Goal: Task Accomplishment & Management: Use online tool/utility

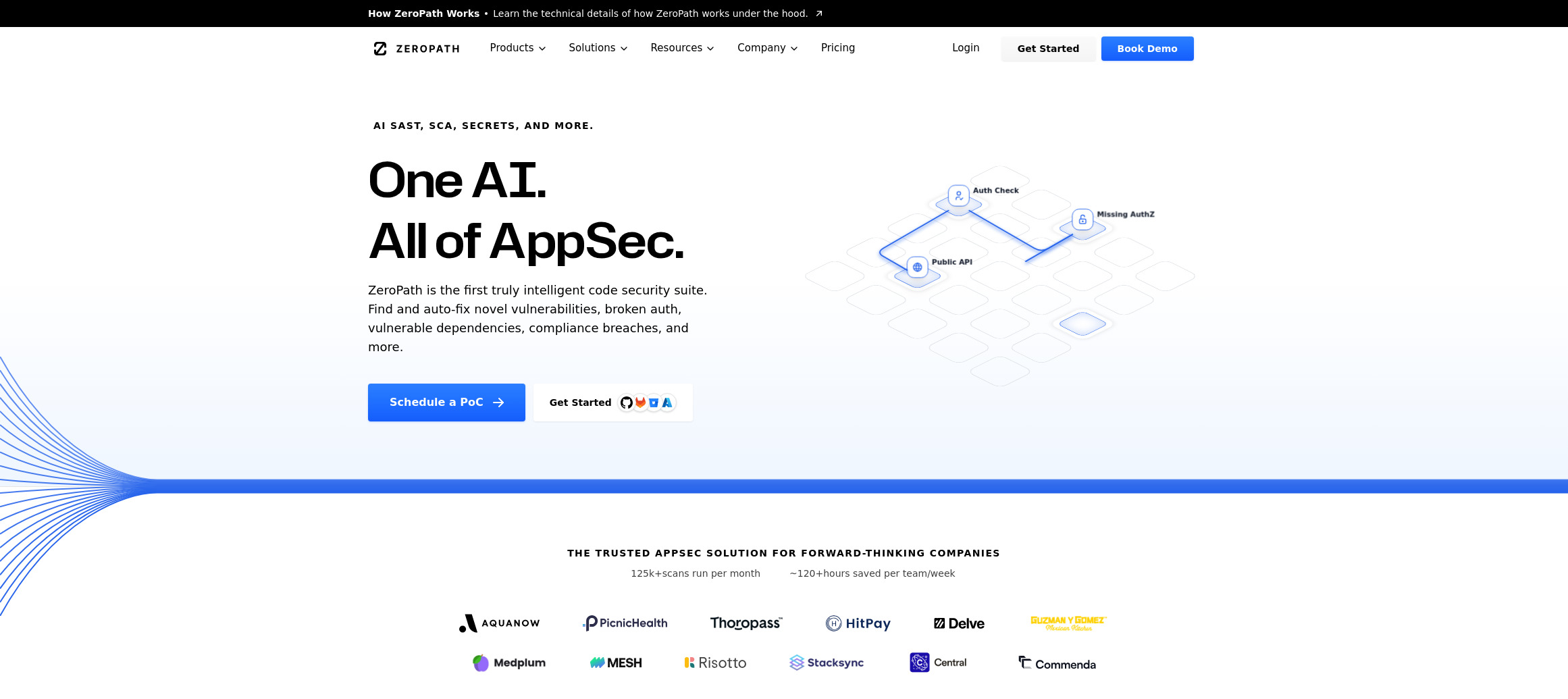
click at [981, 57] on link "Login" at bounding box center [965, 48] width 60 height 24
click at [968, 57] on link "Login" at bounding box center [965, 48] width 60 height 24
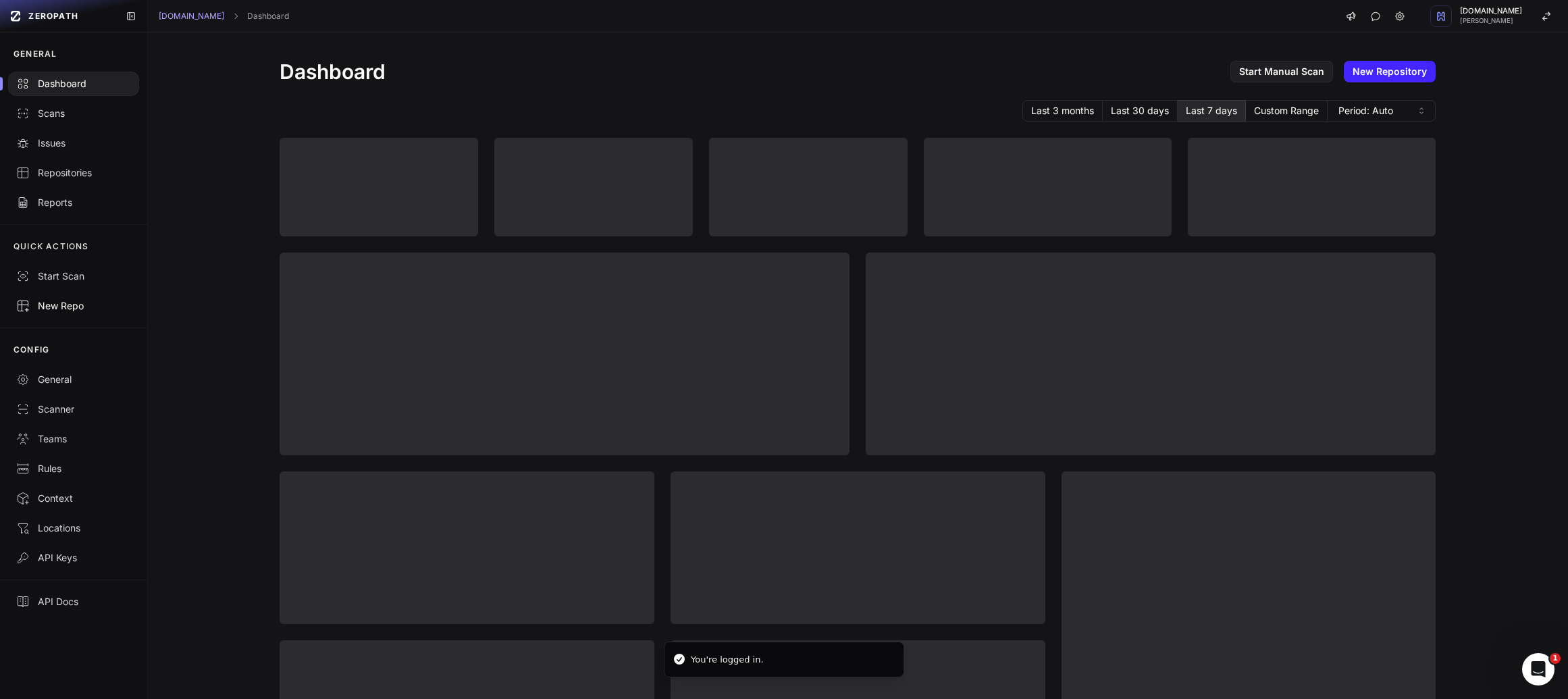
click at [63, 308] on div "New Repo" at bounding box center [73, 306] width 115 height 13
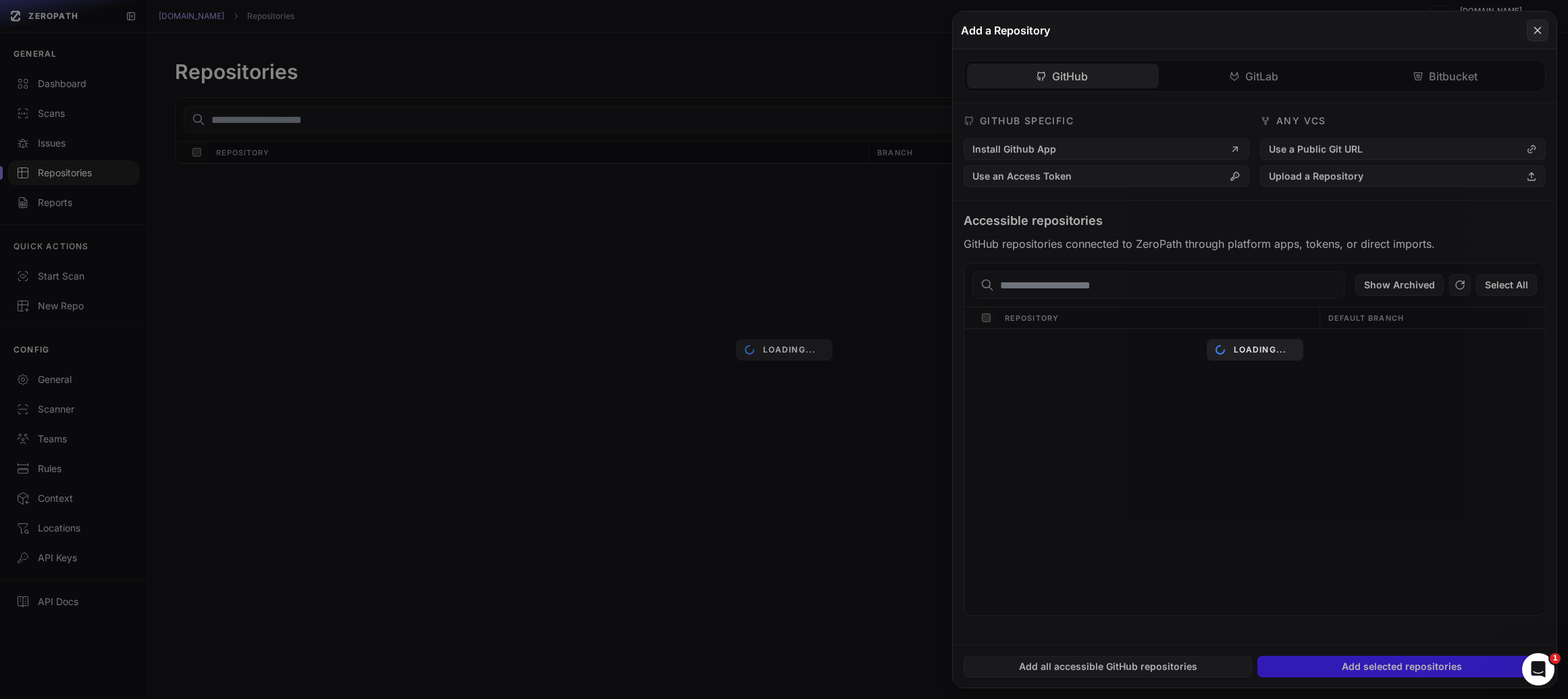
click at [672, 138] on button at bounding box center [784, 350] width 1568 height 699
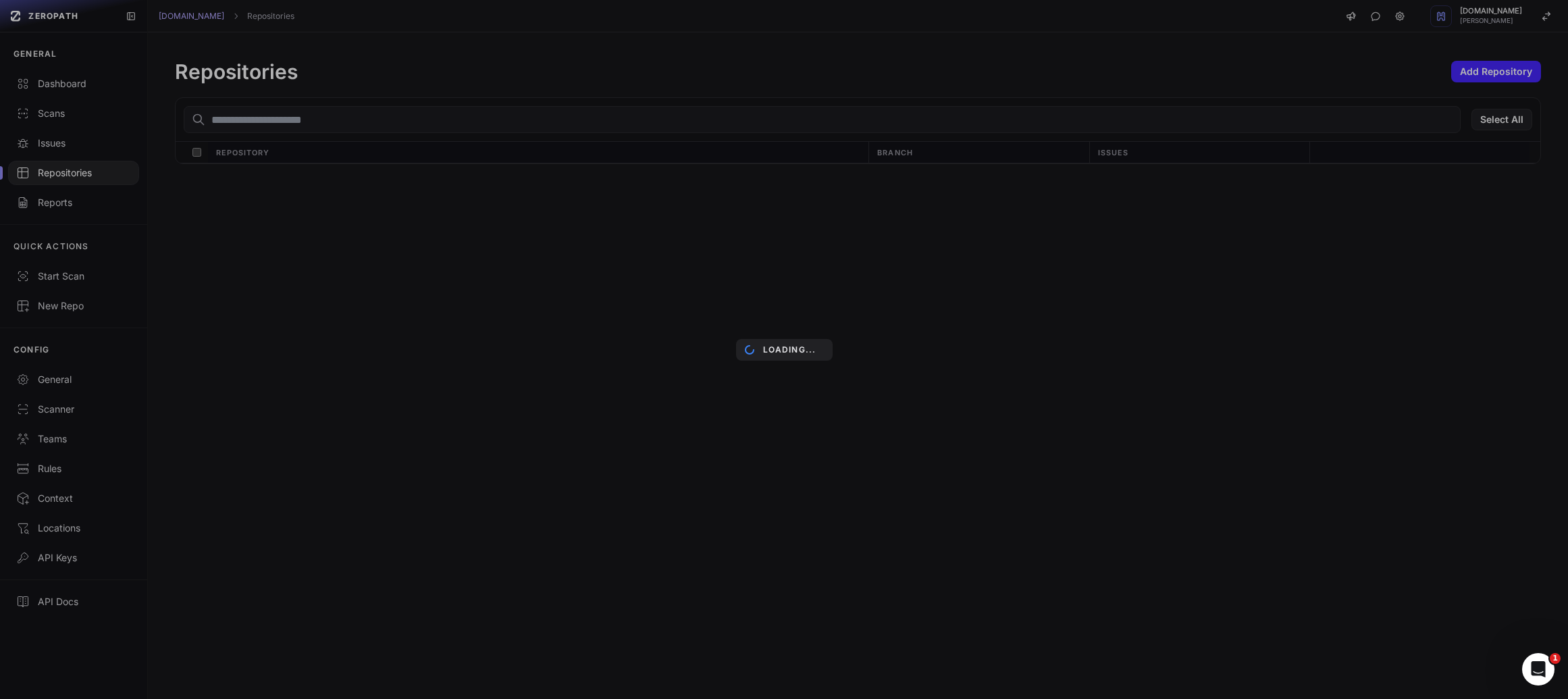
click at [656, 111] on div "Loading..." at bounding box center [784, 350] width 1568 height 699
click at [654, 119] on div "Loading..." at bounding box center [784, 350] width 1568 height 699
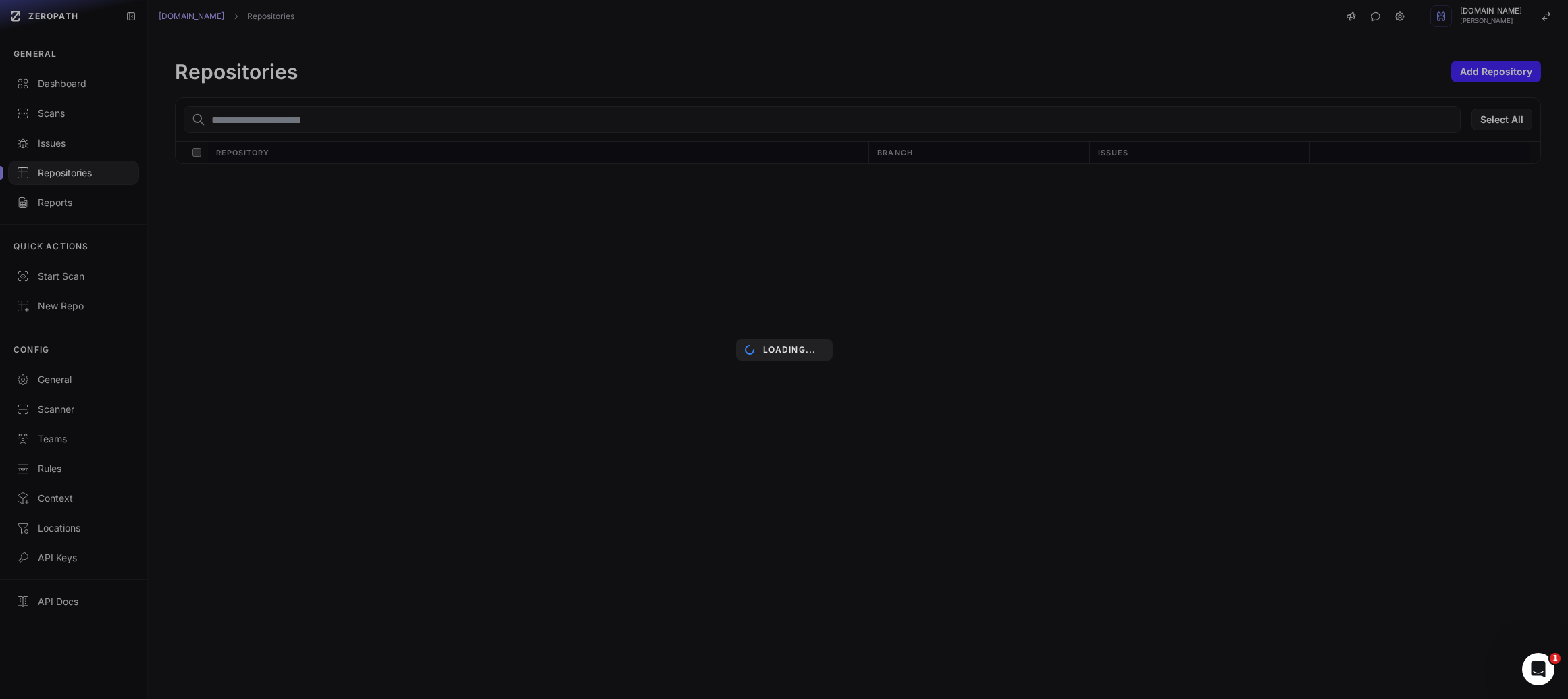
click at [654, 119] on div "Loading..." at bounding box center [784, 350] width 1568 height 699
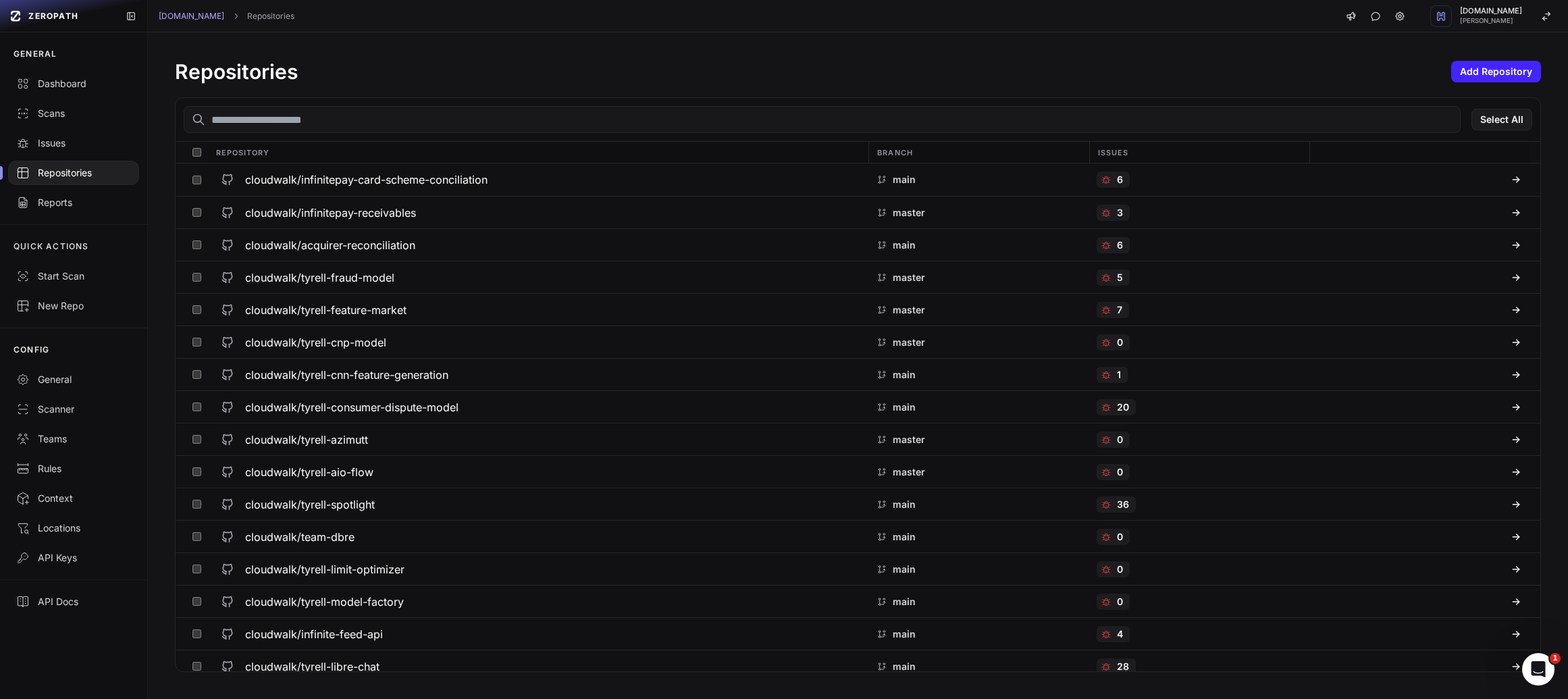
click at [654, 119] on input "text" at bounding box center [822, 119] width 1277 height 27
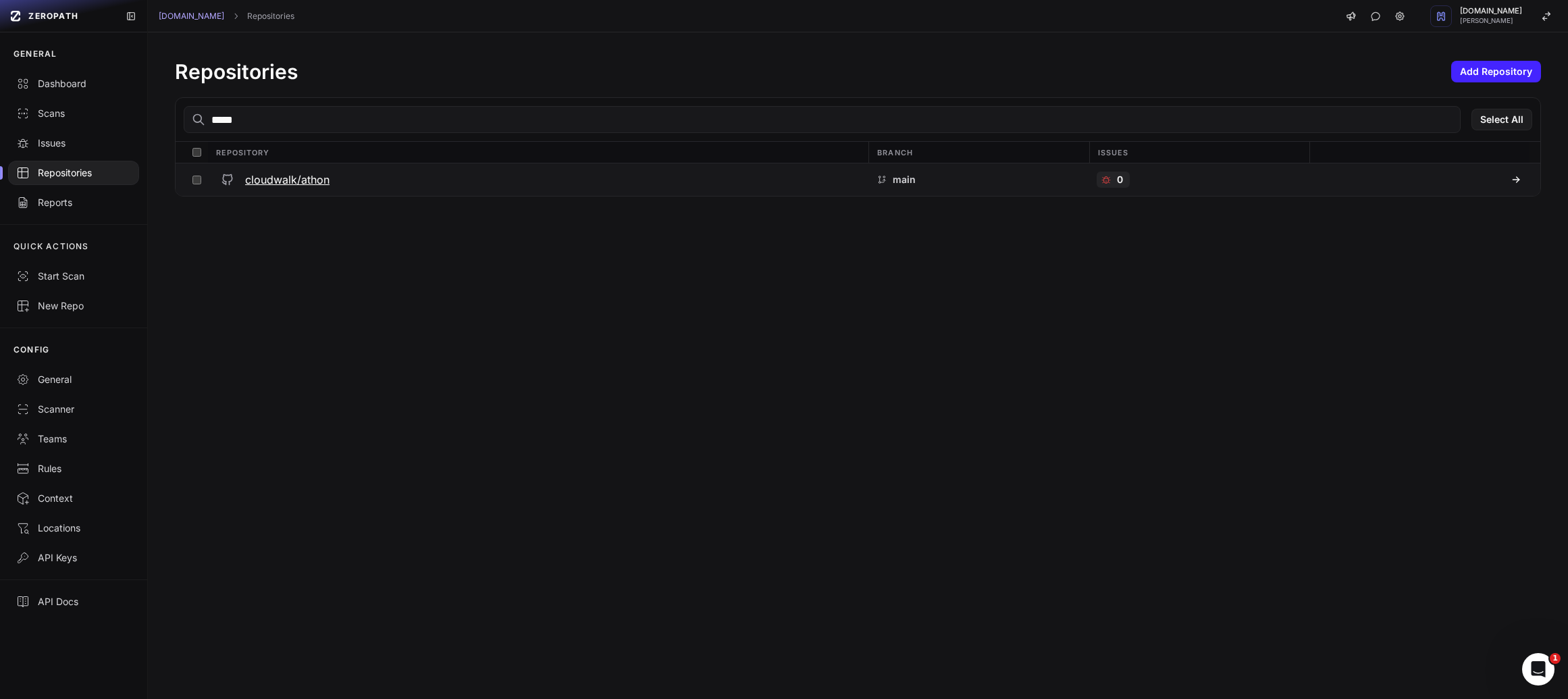
type input "*****"
click at [313, 178] on h3 "cloudwalk/athon" at bounding box center [287, 179] width 85 height 16
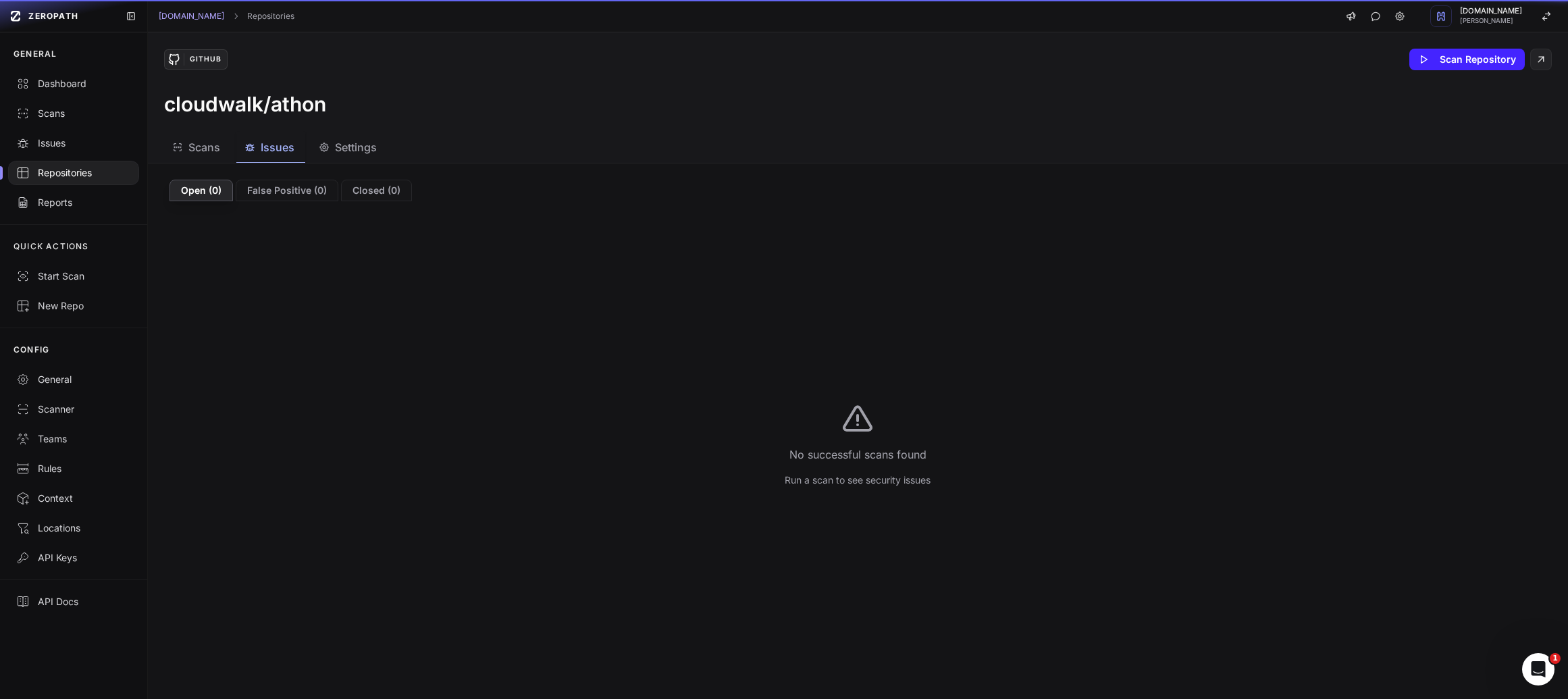
click at [310, 156] on button "Issues" at bounding box center [349, 147] width 77 height 30
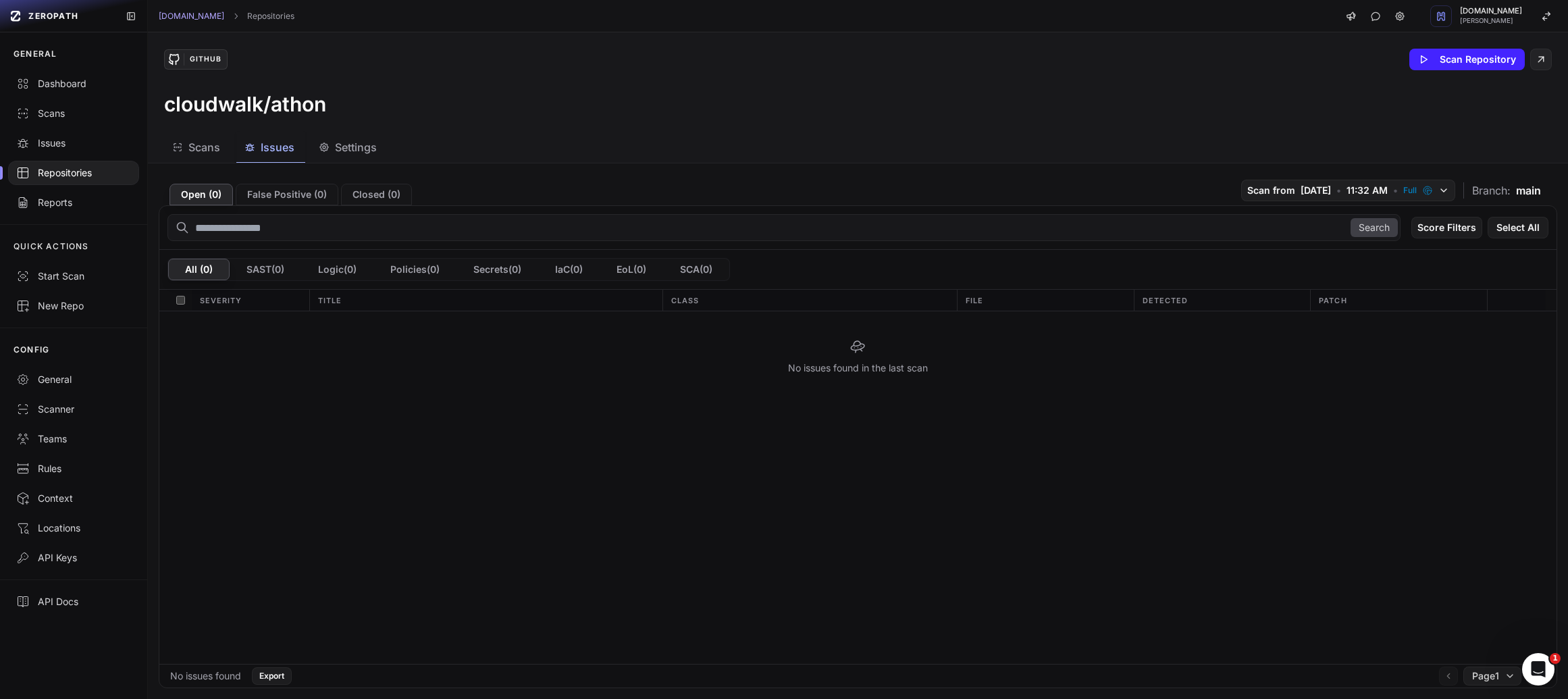
click at [217, 157] on button "Scans" at bounding box center [197, 147] width 67 height 30
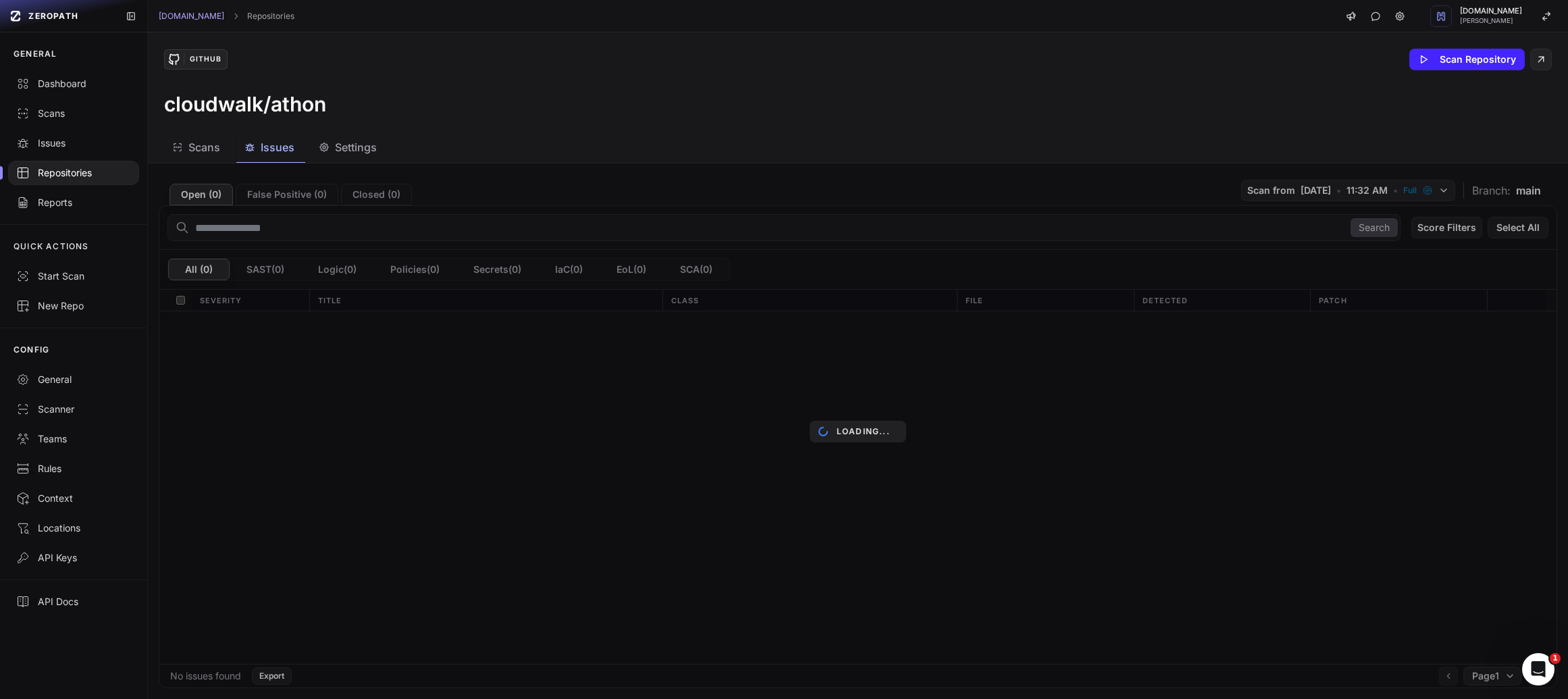
click at [244, 154] on div "Issues" at bounding box center [269, 147] width 50 height 16
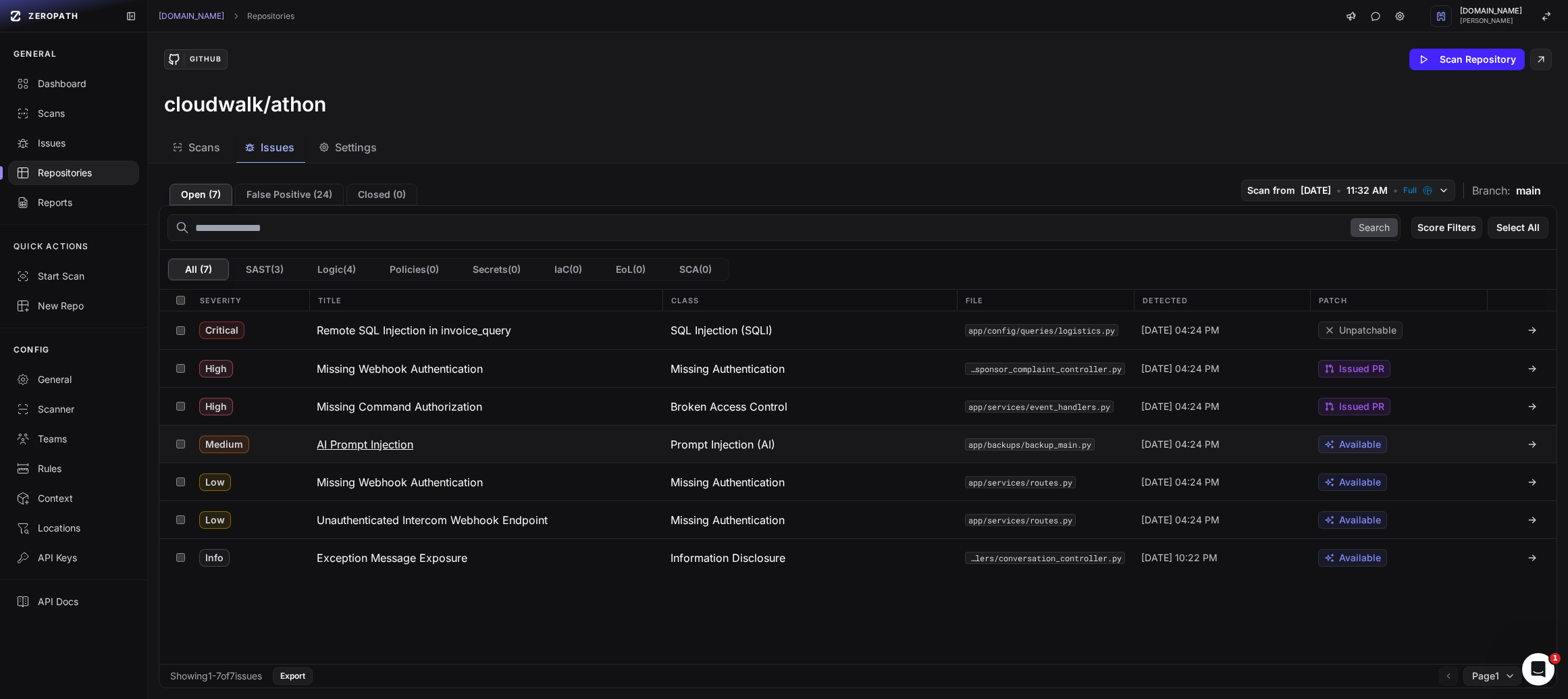
click at [406, 444] on h3 "AI Prompt Injection" at bounding box center [365, 444] width 96 height 16
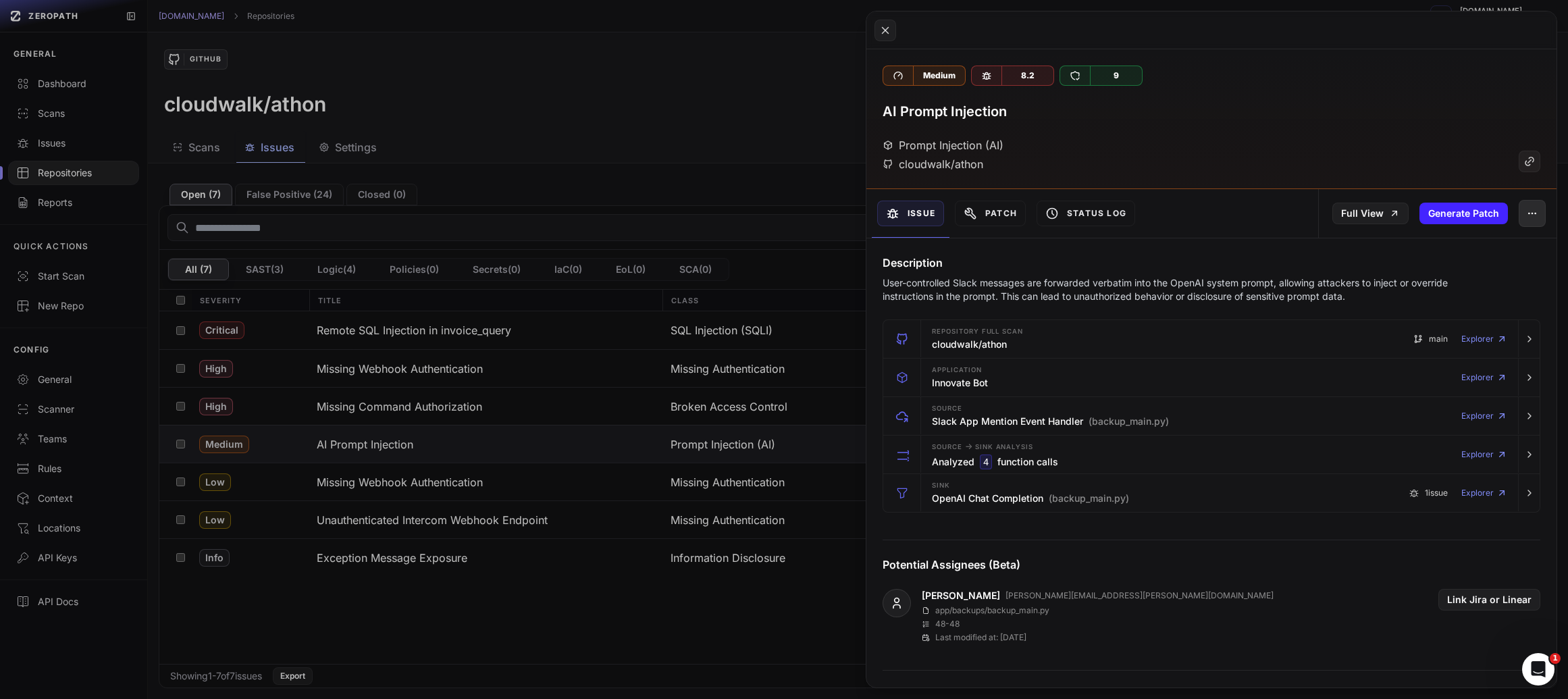
click at [1540, 210] on button "button" at bounding box center [1532, 213] width 27 height 27
click at [1489, 255] on div "False Positive" at bounding box center [1470, 249] width 144 height 32
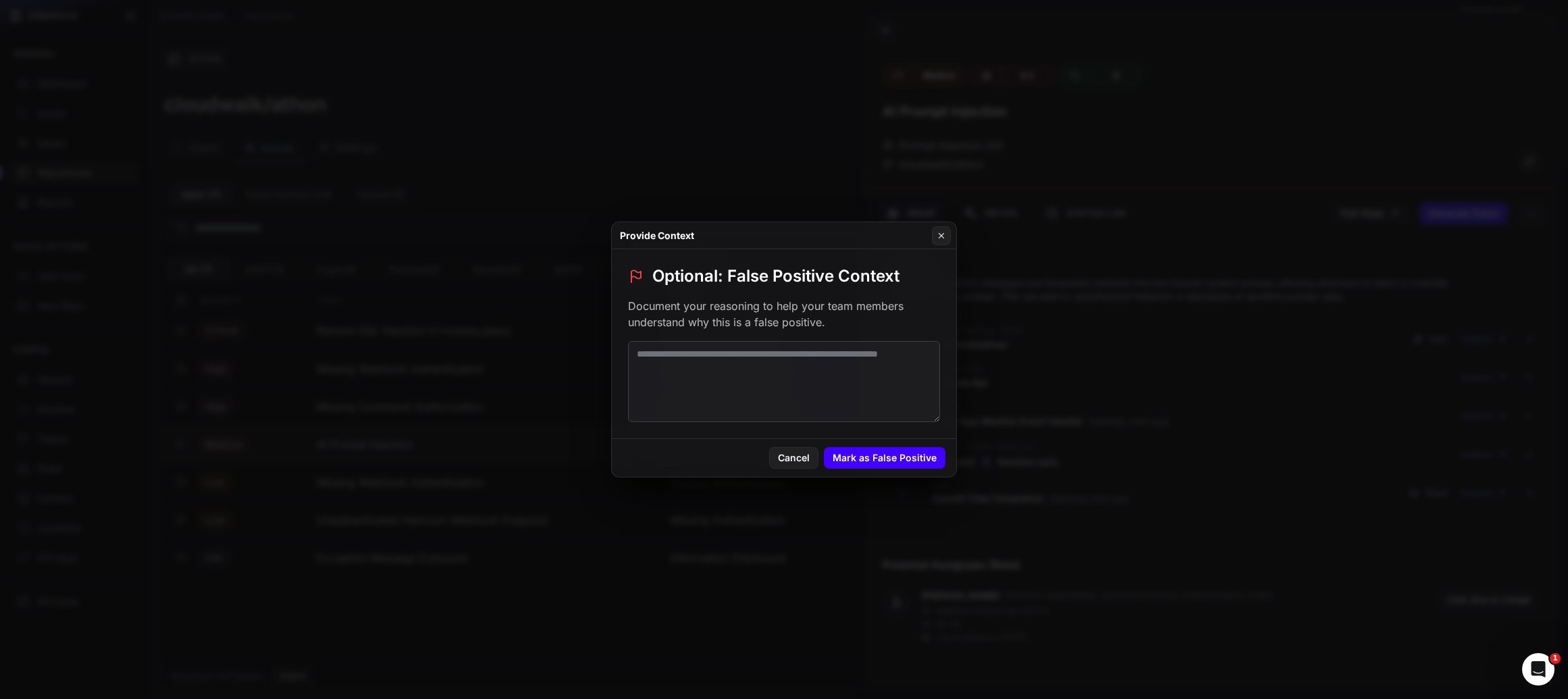
click at [918, 459] on button "Mark as False Positive" at bounding box center [884, 457] width 121 height 21
